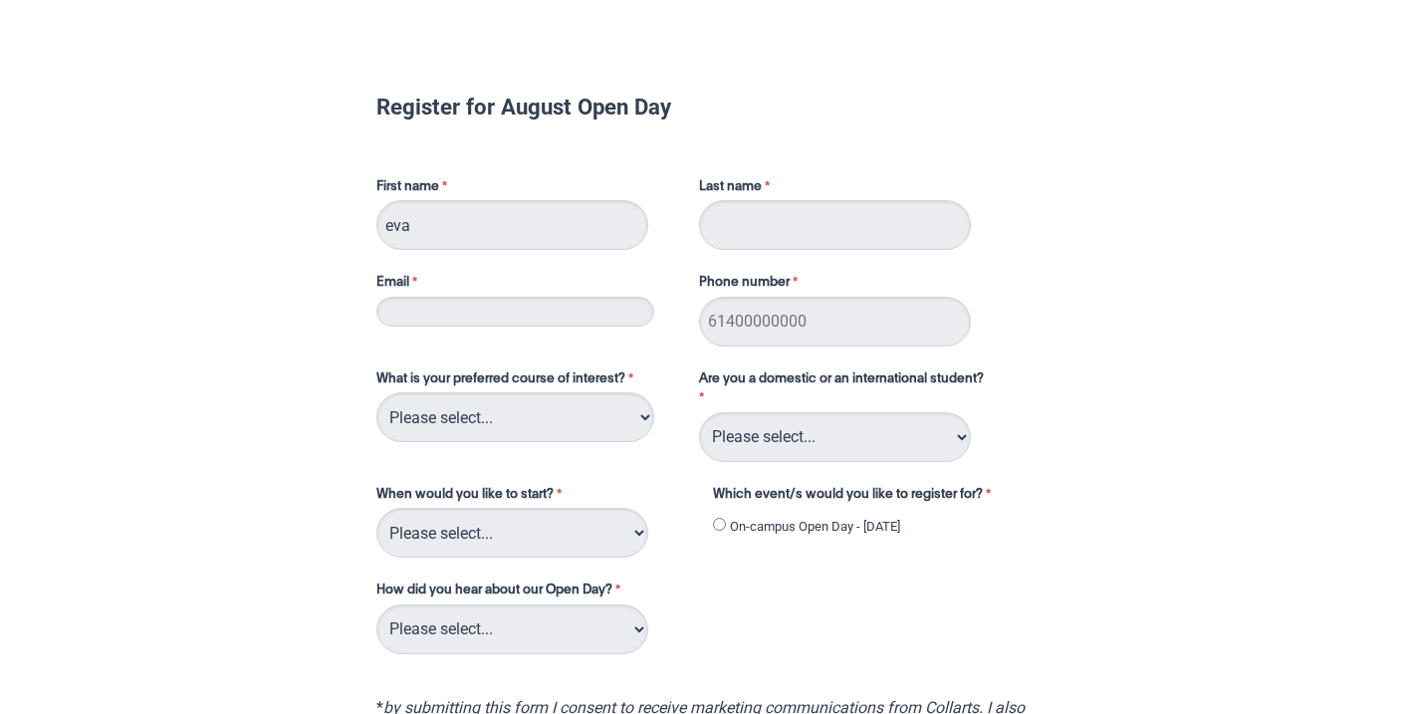
type input "eva"
click at [780, 229] on input "Last name" at bounding box center [835, 225] width 272 height 50
type input "barnet"
click at [394, 225] on input "eva" at bounding box center [512, 225] width 272 height 50
type input "Eva"
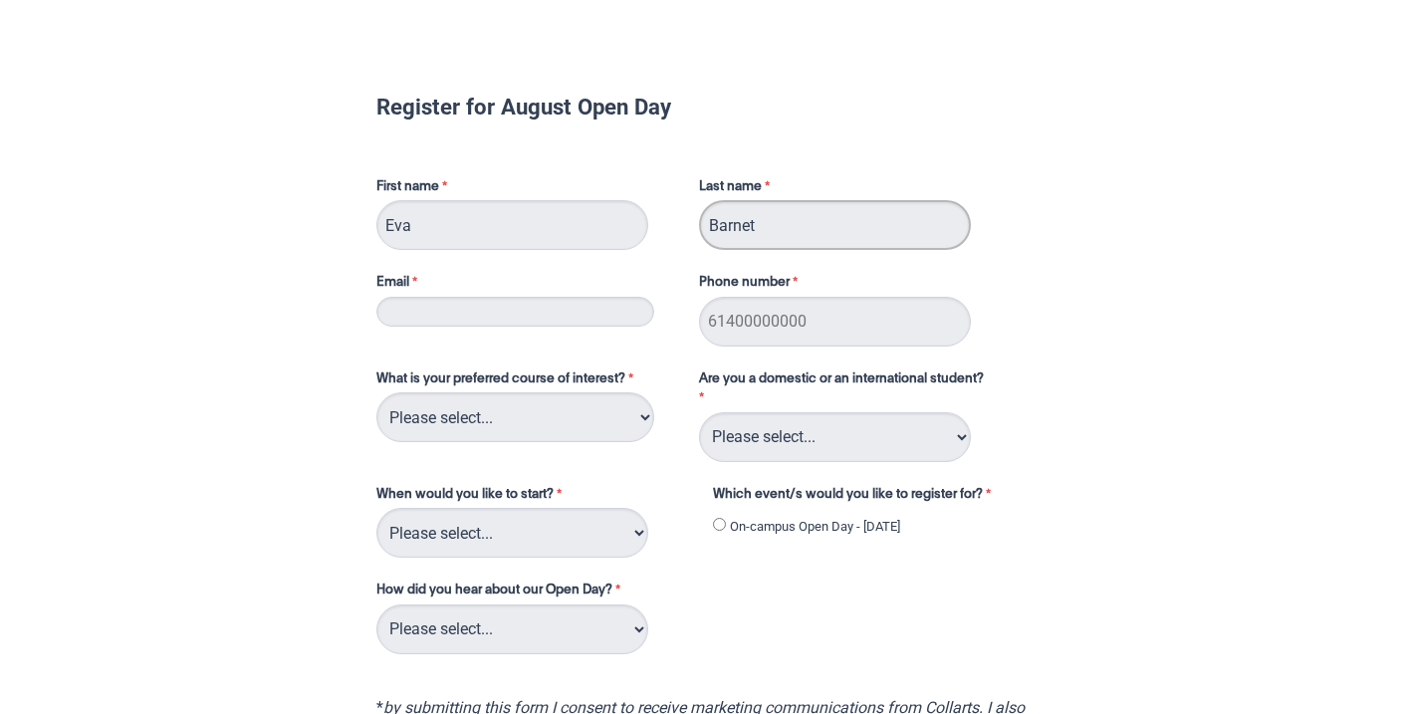
type input "Barnet"
type input "veva1407@gmail.com"
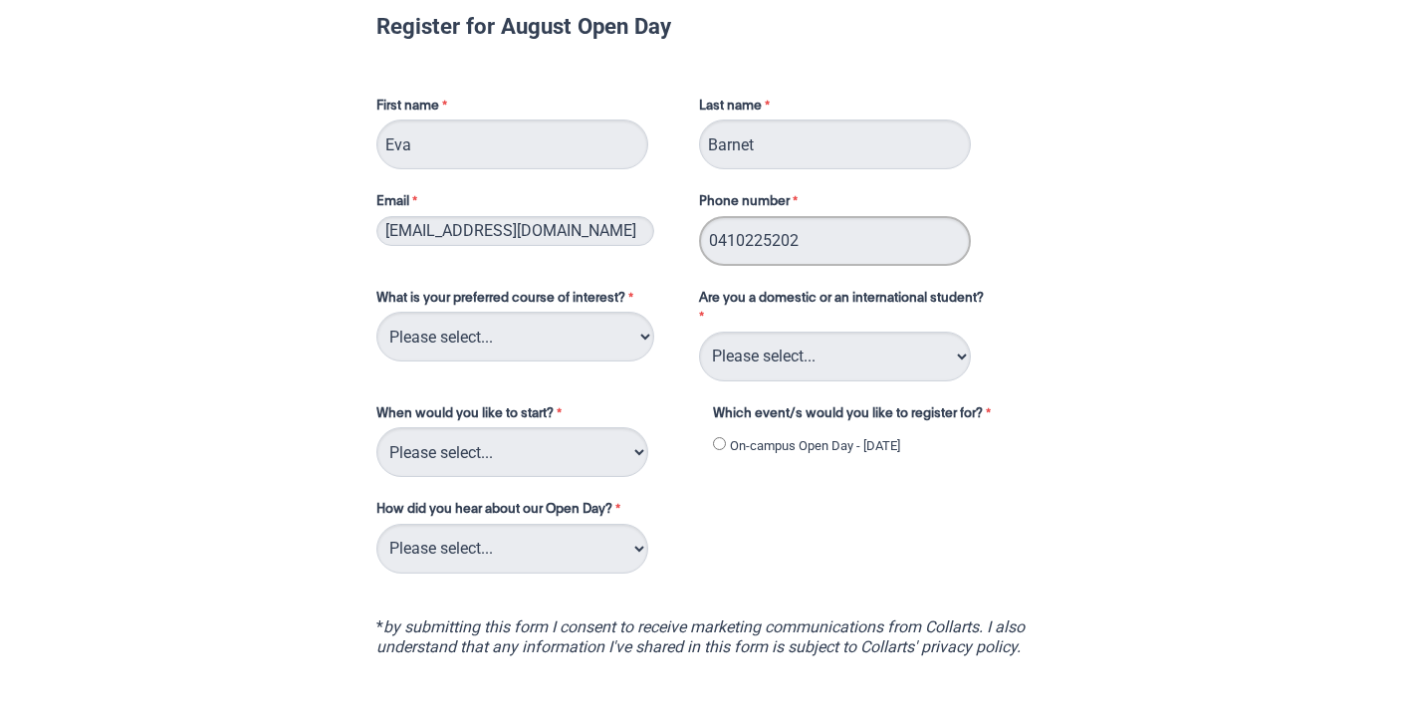
type input "0410225202"
select select "tfa_110"
select select "tfa_126"
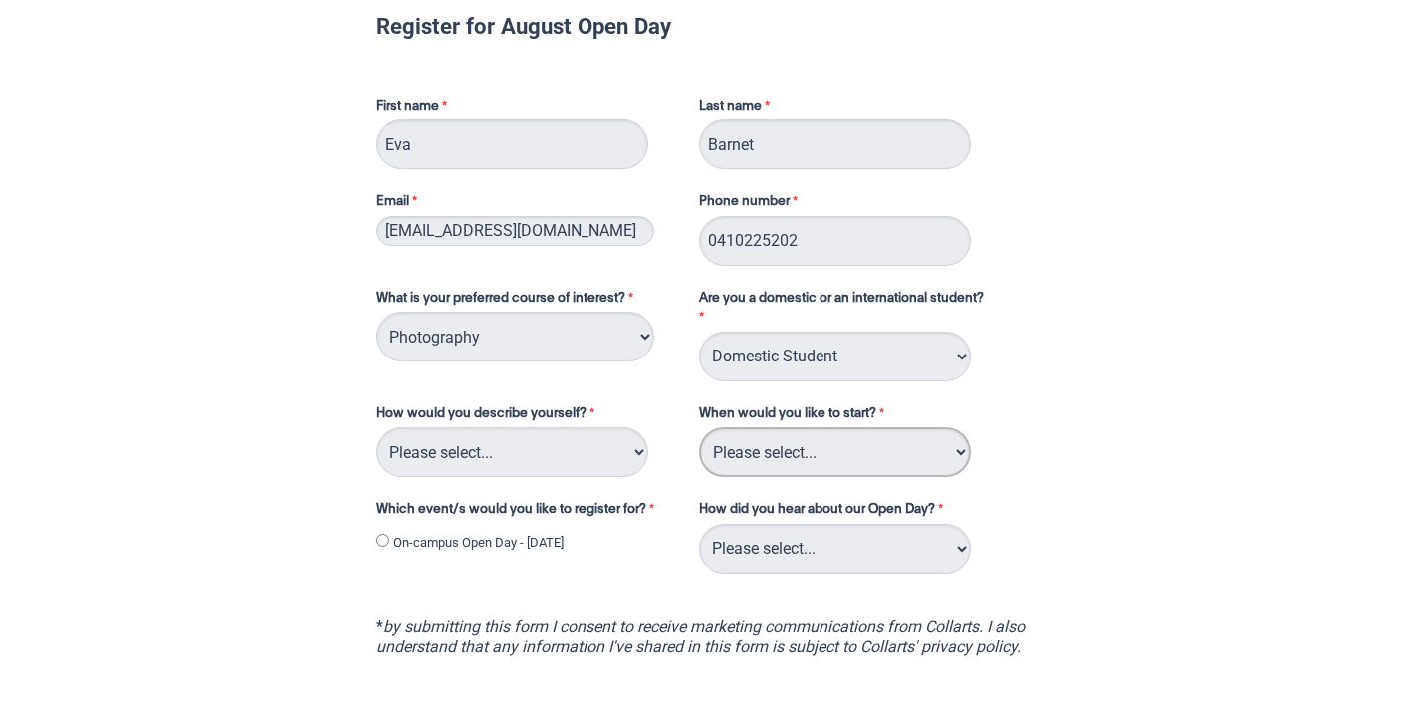
select select "tfa_234"
select select "tfa_144"
select select "tfa_69"
click at [385, 538] on input "On-campus Open Day - [DATE]" at bounding box center [382, 540] width 13 height 13
radio input "true"
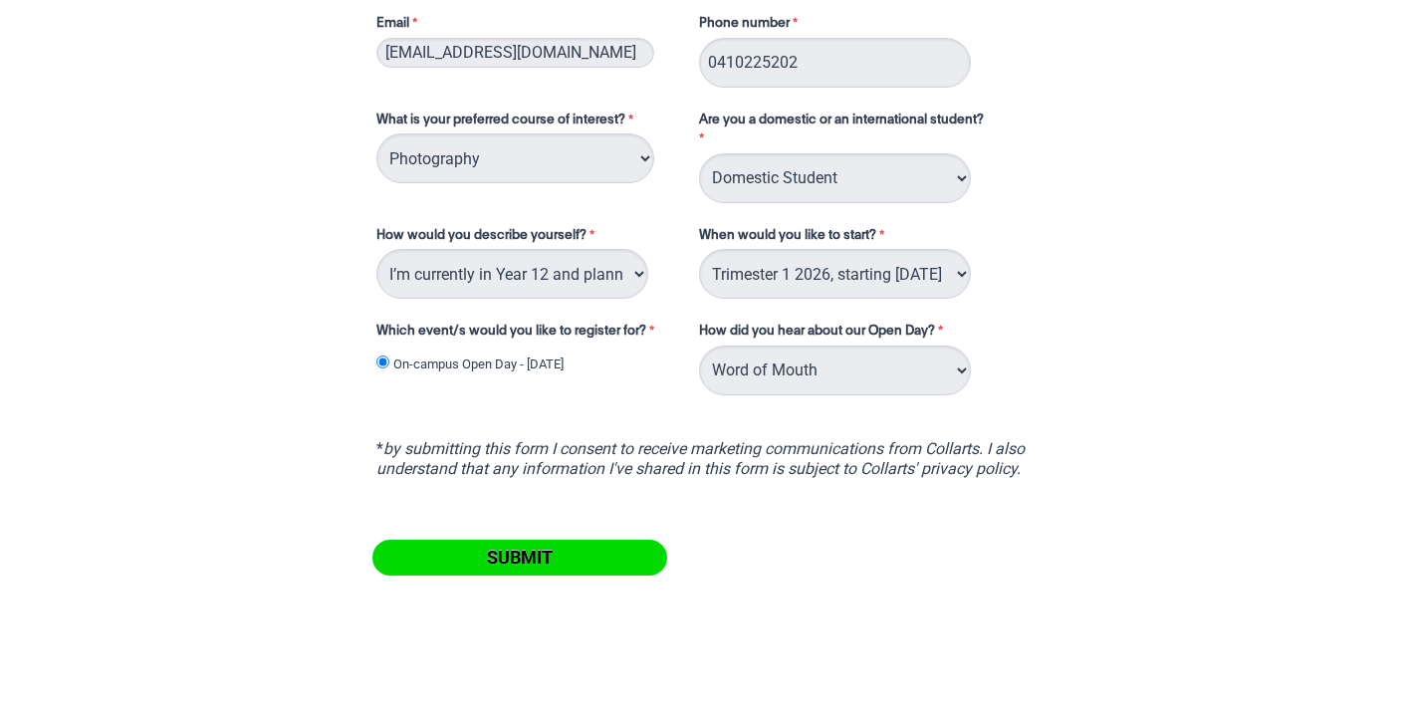
scroll to position [267, 0]
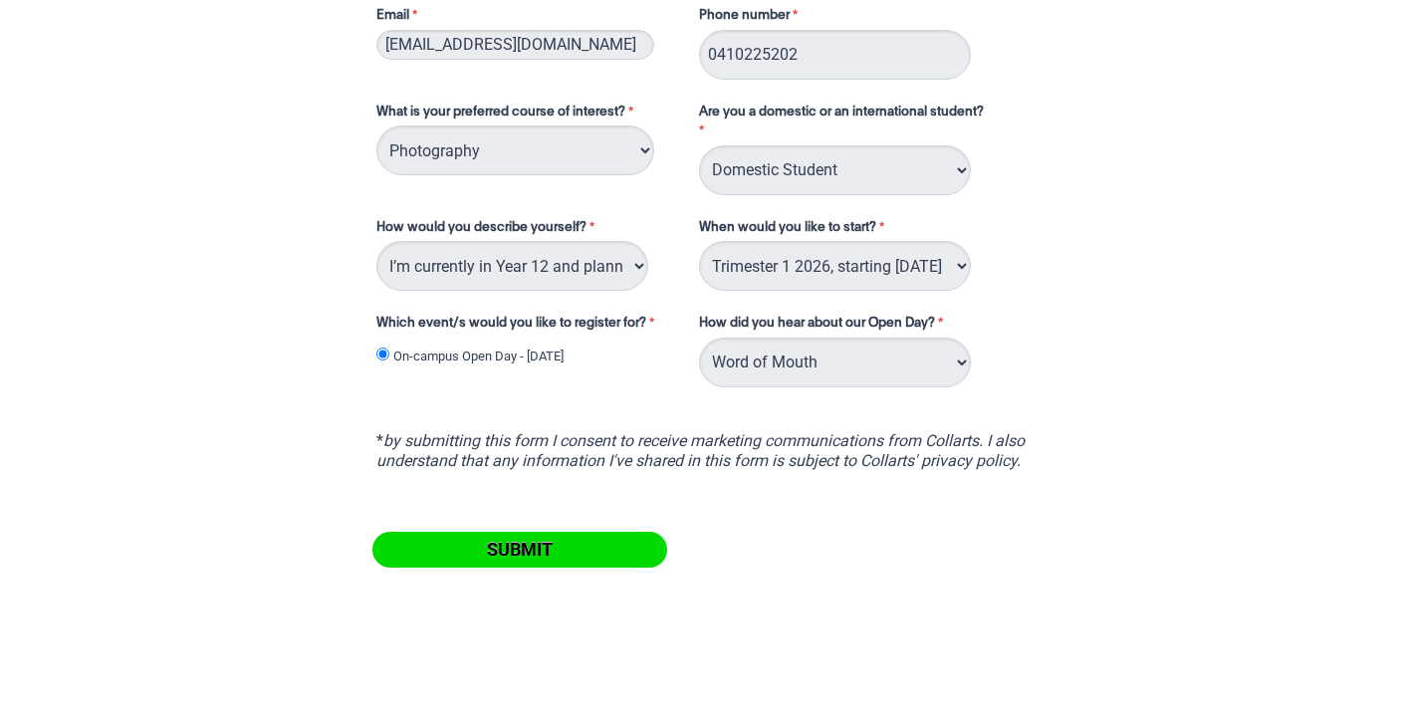
click at [511, 539] on input "Submit" at bounding box center [519, 550] width 295 height 36
